Goal: Information Seeking & Learning: Find specific fact

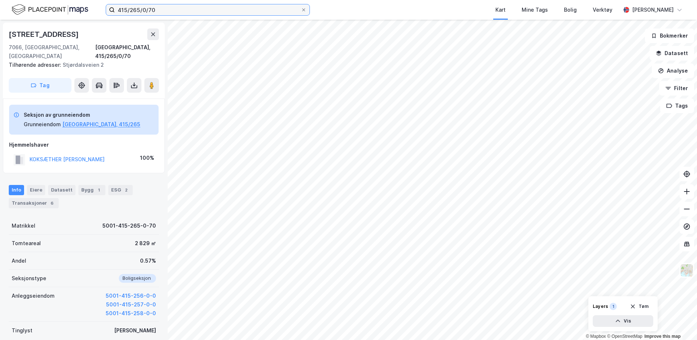
scroll to position [0, 0]
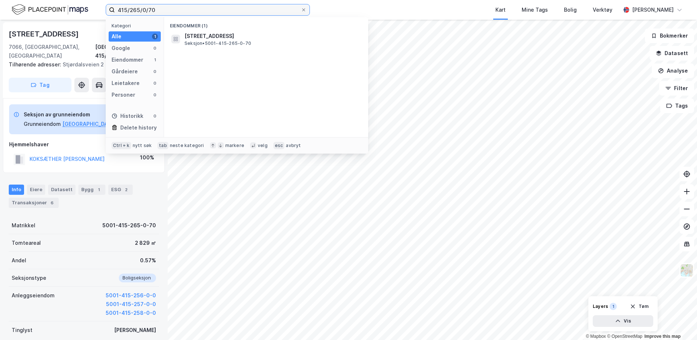
drag, startPoint x: 160, startPoint y: 10, endPoint x: 112, endPoint y: 11, distance: 47.4
click at [112, 11] on label "415/265/0/70" at bounding box center [208, 10] width 204 height 12
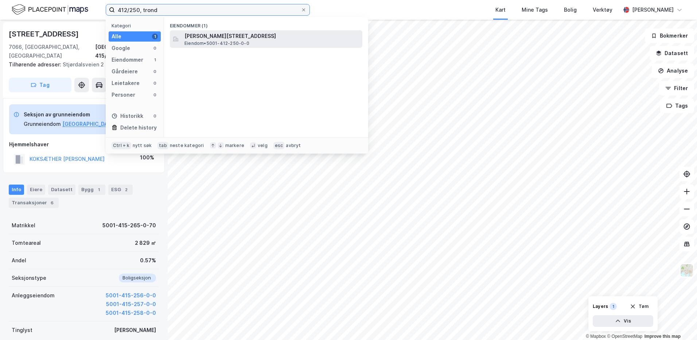
type input "412/250, trond"
click at [217, 36] on span "[PERSON_NAME][STREET_ADDRESS]" at bounding box center [271, 36] width 175 height 9
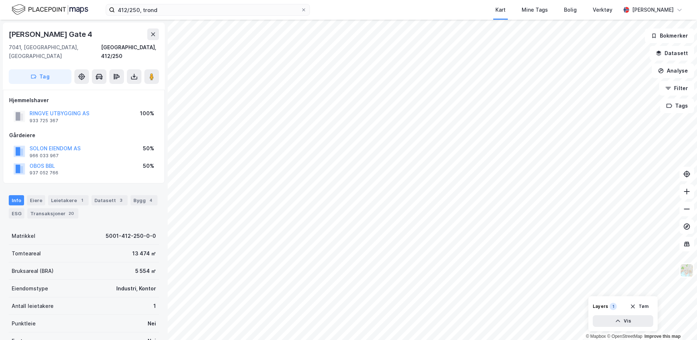
scroll to position [0, 0]
drag, startPoint x: 79, startPoint y: 33, endPoint x: 8, endPoint y: 35, distance: 71.8
click at [8, 35] on div "[PERSON_NAME][STREET_ADDRESS]" at bounding box center [84, 55] width 162 height 67
copy div "[PERSON_NAME] Gate 4"
